Goal: Find contact information: Find contact information

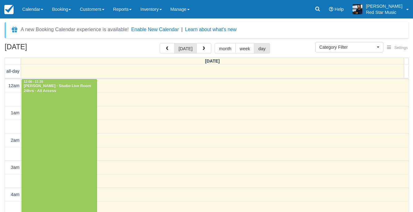
select select
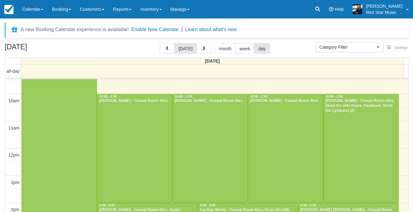
scroll to position [247, 0]
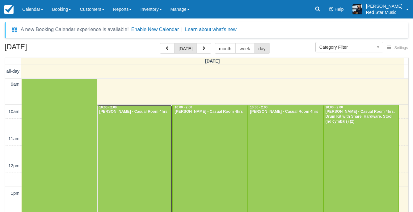
click at [116, 141] on div at bounding box center [134, 159] width 75 height 109
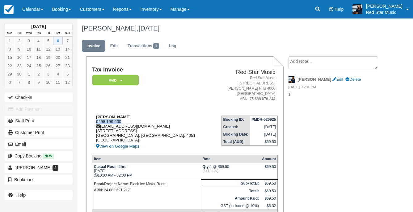
click at [96, 122] on div "[PERSON_NAME] 0498 199 600 [EMAIL_ADDRESS][DOMAIN_NAME] [STREET_ADDRESS] View o…" at bounding box center [152, 132] width 120 height 35
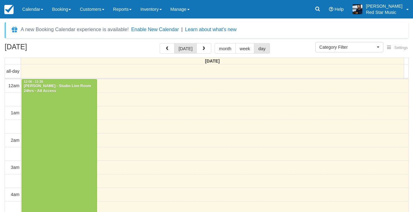
select select
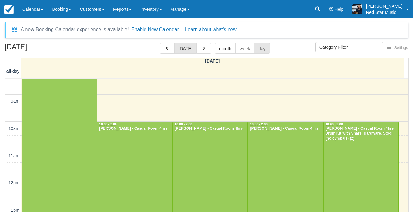
scroll to position [278, 0]
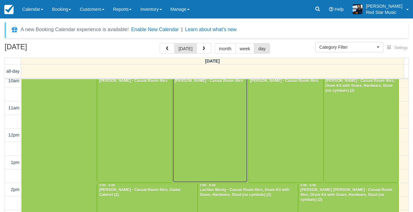
click at [206, 116] on div at bounding box center [210, 128] width 75 height 109
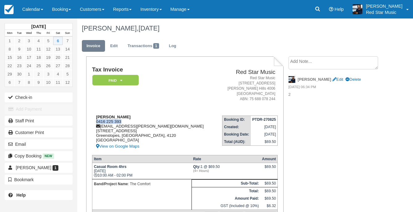
drag, startPoint x: 123, startPoint y: 121, endPoint x: 95, endPoint y: 121, distance: 27.2
click at [95, 121] on div "Liam Holmes 0416 225 393 liam.holmes.182@hotmail.com 107 Ridge Street Greenslop…" at bounding box center [154, 132] width 124 height 35
copy div "0416 225 393"
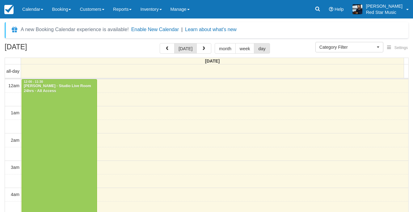
select select
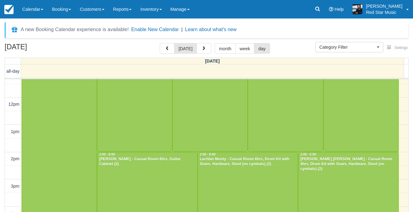
scroll to position [247, 0]
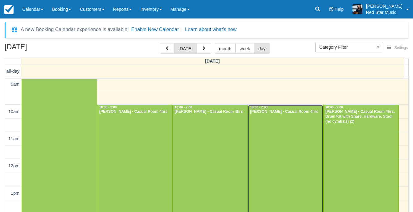
click at [276, 133] on div at bounding box center [285, 159] width 75 height 109
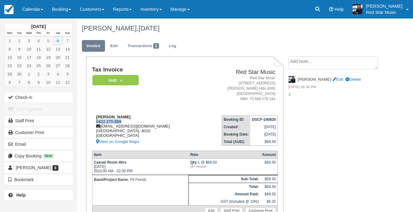
drag, startPoint x: 122, startPoint y: 120, endPoint x: 96, endPoint y: 123, distance: 25.8
click at [96, 123] on div "[PERSON_NAME] 0422 275 869 [EMAIL_ADDRESS][DOMAIN_NAME] [GEOGRAPHIC_DATA] View …" at bounding box center [146, 130] width 108 height 31
copy div "0422 275 869"
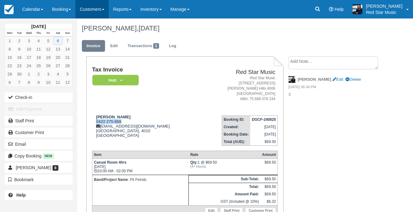
copy div "0422 275 869"
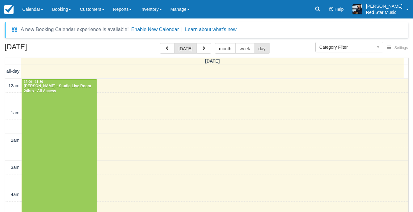
select select
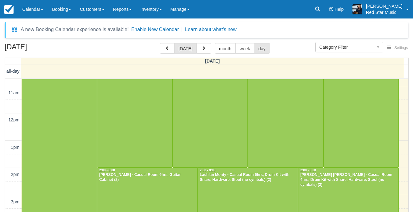
scroll to position [278, 0]
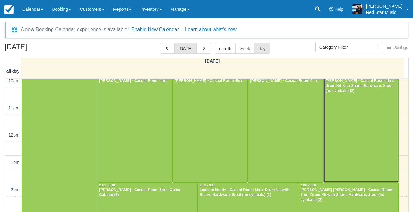
click at [359, 135] on div at bounding box center [360, 128] width 75 height 109
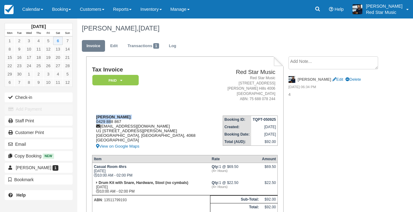
drag, startPoint x: 130, startPoint y: 119, endPoint x: 112, endPoint y: 122, distance: 18.2
click at [112, 122] on div "Tom Gillard 0429 888 867 tomgillardmusic@gmail.com U1 12 Burton St Indooroopill…" at bounding box center [152, 132] width 121 height 35
drag, startPoint x: 112, startPoint y: 122, endPoint x: 140, endPoint y: 118, distance: 28.7
click at [148, 116] on div "Tom Gillard 0429 888 867 tomgillardmusic@gmail.com U1 12 Burton St Indooroopill…" at bounding box center [152, 132] width 121 height 35
drag, startPoint x: 121, startPoint y: 122, endPoint x: 95, endPoint y: 122, distance: 25.9
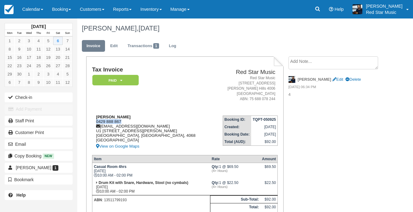
click at [95, 122] on div "Tom Gillard 0429 888 867 tomgillardmusic@gmail.com U1 12 Burton St Indooroopill…" at bounding box center [152, 132] width 121 height 35
copy div "0429 888 867"
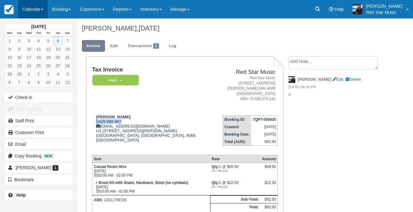
click at [24, 10] on link "Calendar" at bounding box center [33, 9] width 30 height 19
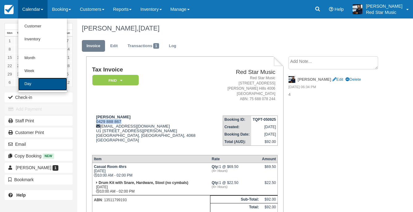
click at [32, 79] on link "Day" at bounding box center [42, 84] width 49 height 13
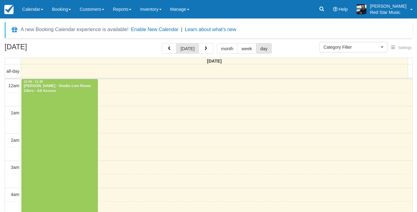
select select
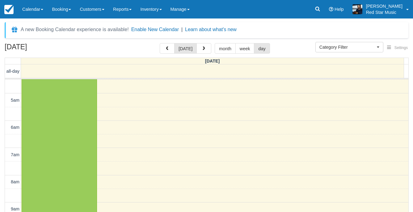
scroll to position [57, 0]
